Goal: Task Accomplishment & Management: Use online tool/utility

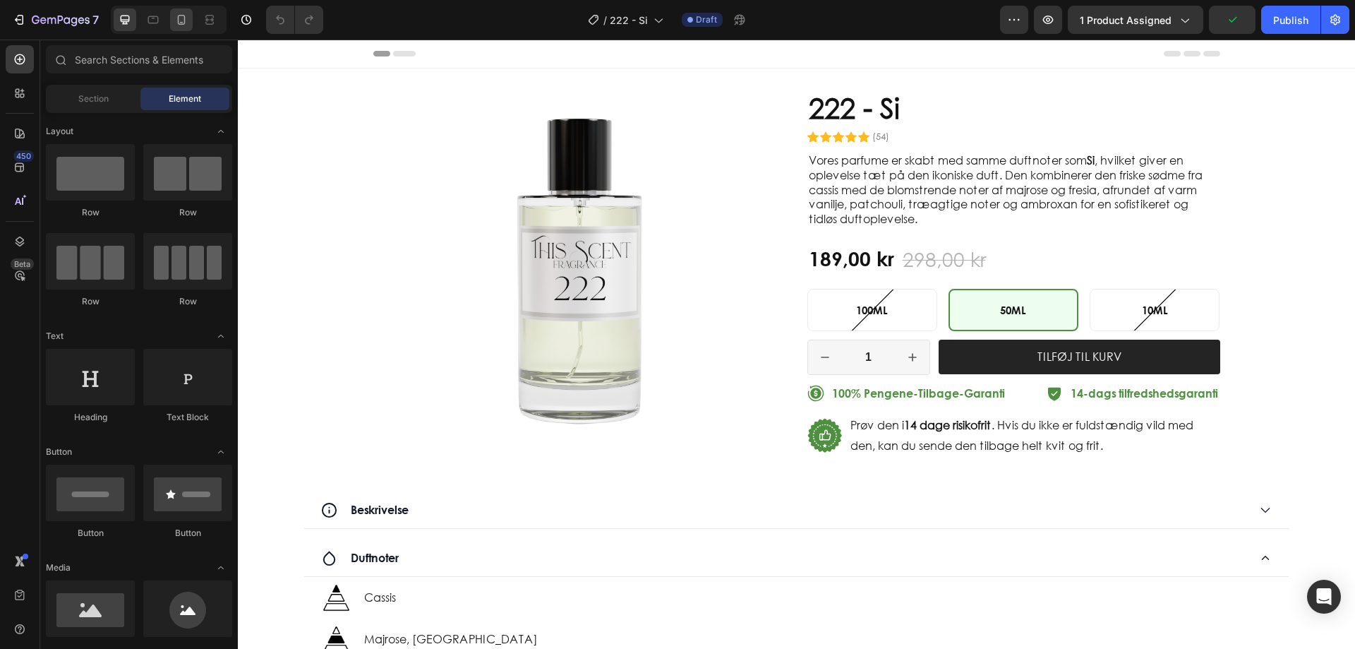
drag, startPoint x: 194, startPoint y: 20, endPoint x: 181, endPoint y: 19, distance: 12.8
click at [193, 20] on div at bounding box center [169, 20] width 116 height 28
click at [180, 18] on icon at bounding box center [181, 20] width 14 height 14
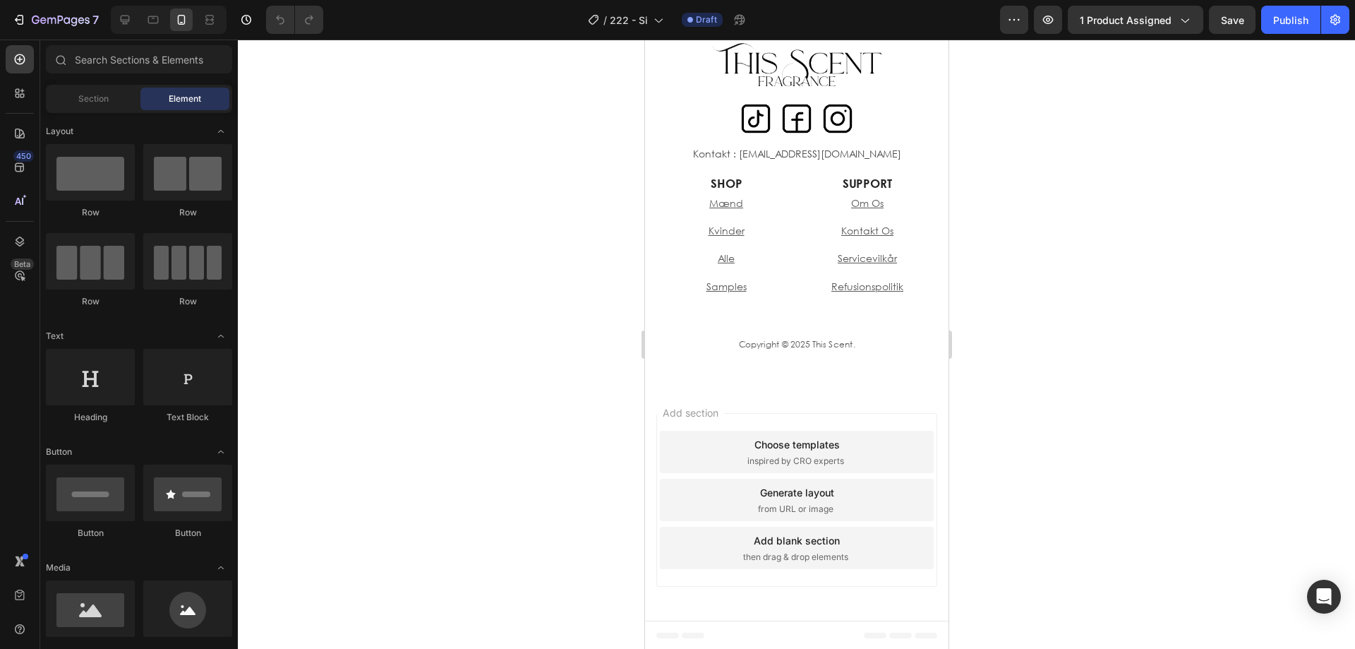
scroll to position [2486, 0]
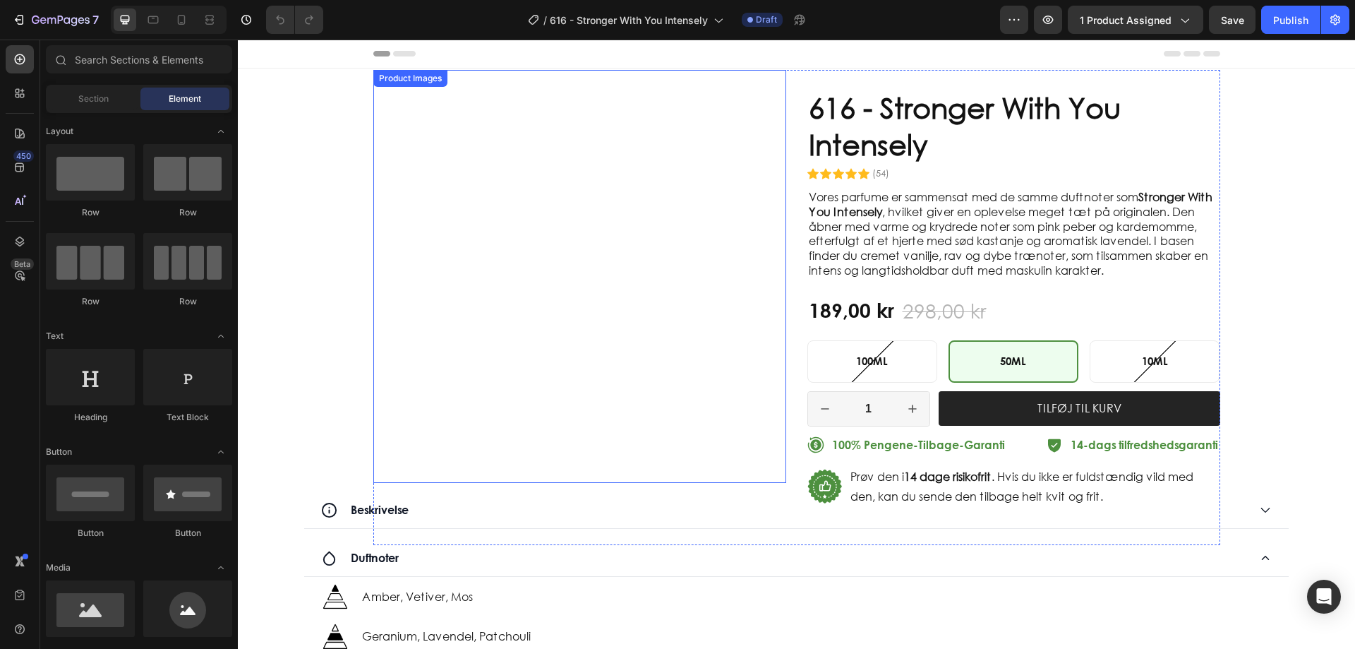
radio input "false"
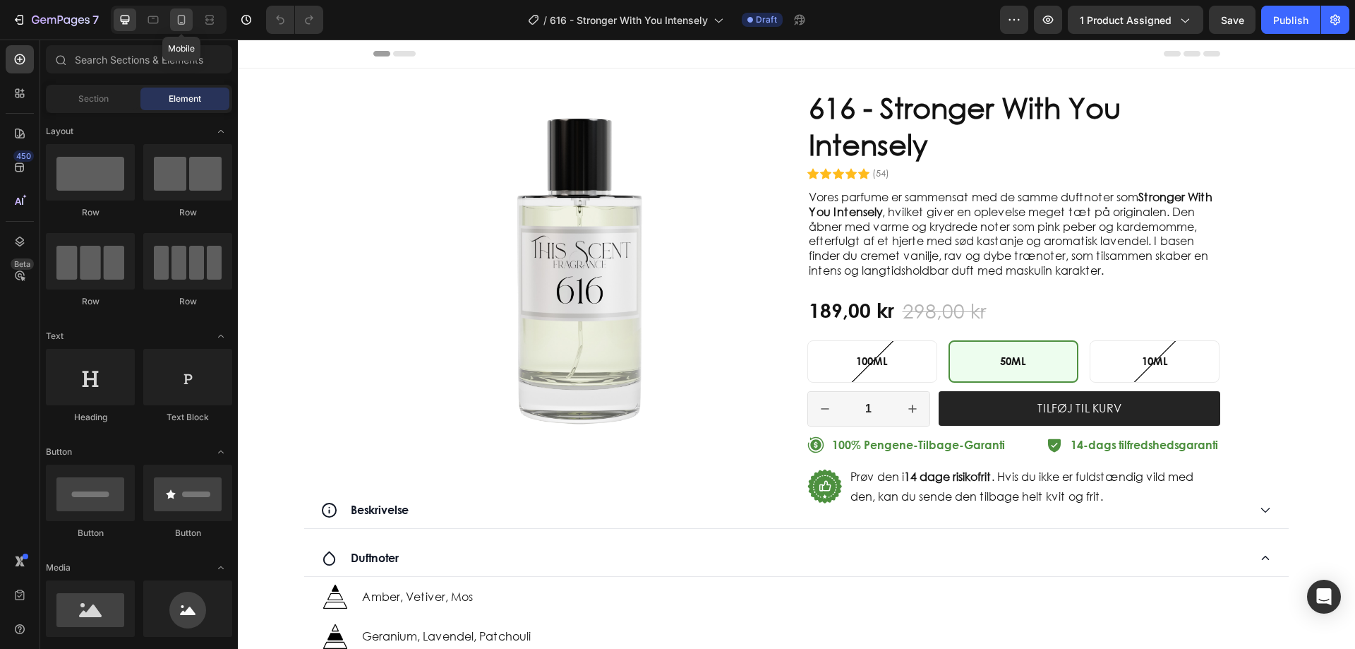
click at [181, 18] on icon at bounding box center [181, 20] width 14 height 14
